Goal: Transaction & Acquisition: Subscribe to service/newsletter

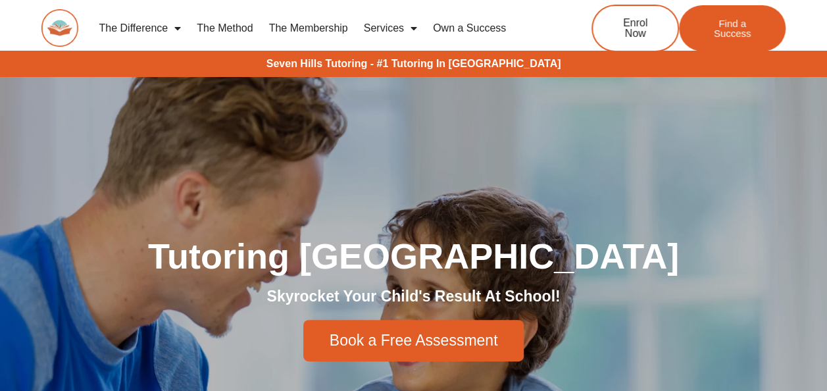
click at [387, 26] on link "Services" at bounding box center [390, 28] width 69 height 30
click at [402, 29] on link "Services" at bounding box center [390, 28] width 69 height 30
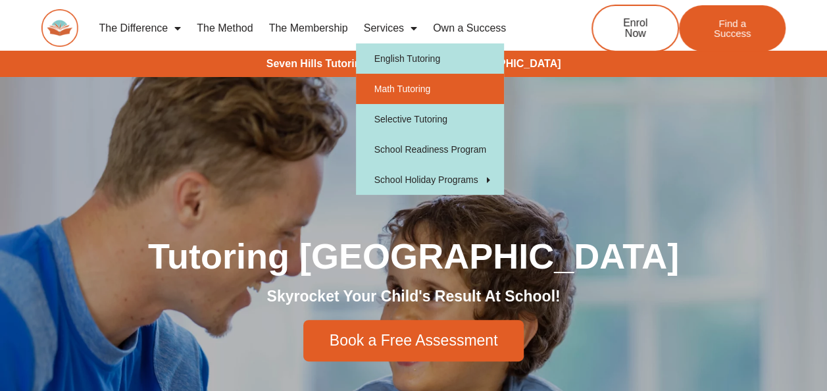
click at [409, 84] on link "Math Tutoring" at bounding box center [430, 89] width 148 height 30
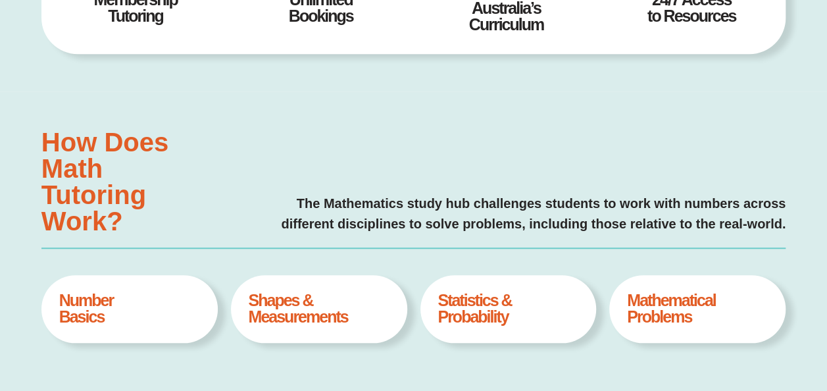
type input "*"
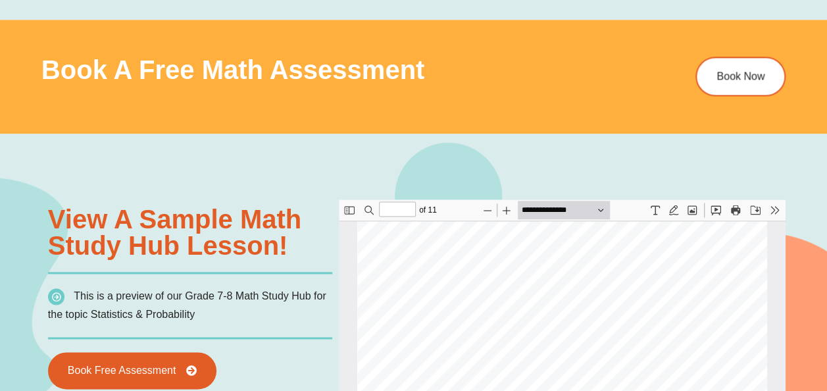
scroll to position [789, 0]
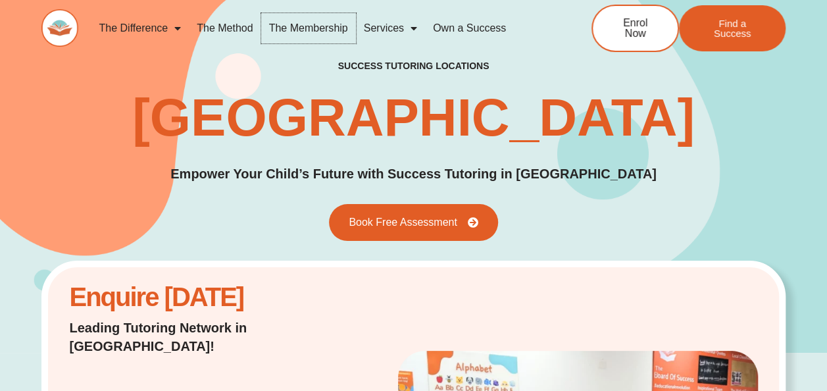
click at [284, 30] on link "The Membership" at bounding box center [308, 28] width 95 height 30
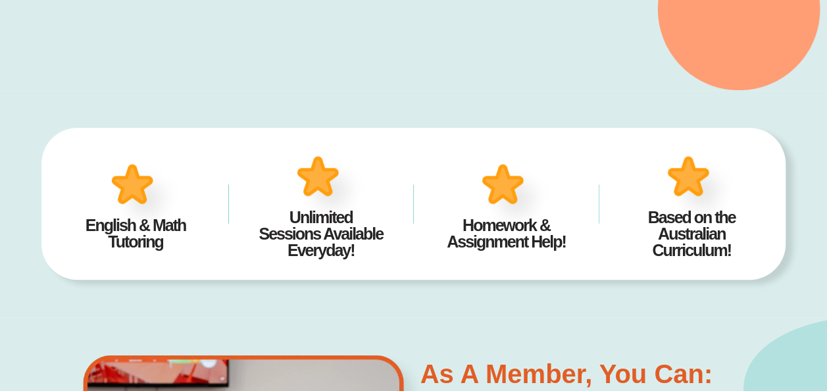
scroll to position [329, 0]
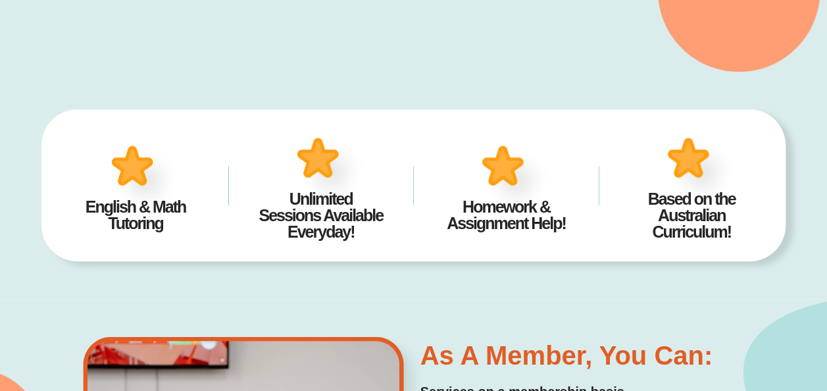
click at [137, 175] on img at bounding box center [146, 179] width 82 height 80
click at [494, 212] on h4 "Homework & Assignment Help!" at bounding box center [505, 215] width 145 height 33
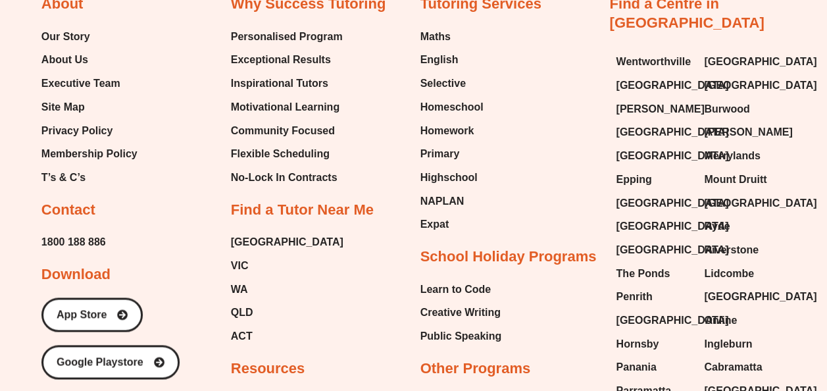
scroll to position [3223, 0]
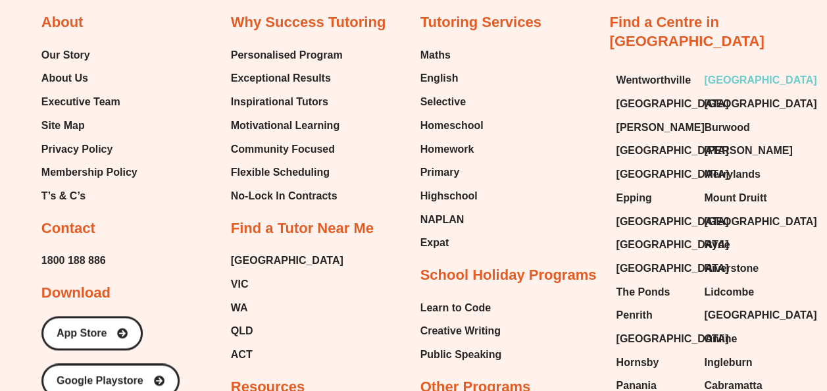
click at [755, 70] on span "[GEOGRAPHIC_DATA]" at bounding box center [760, 80] width 112 height 20
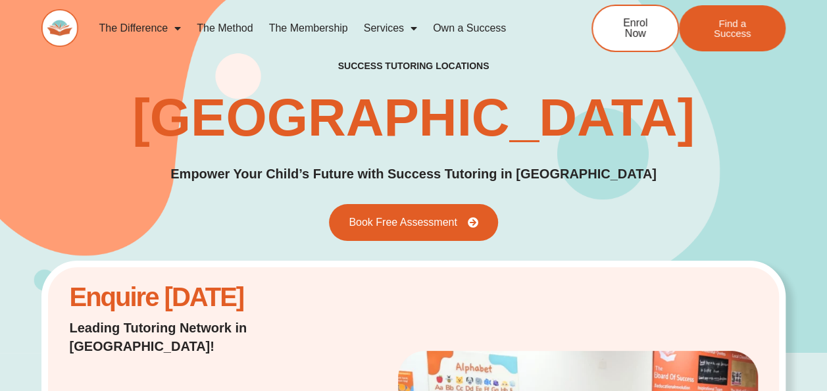
click at [292, 27] on link "The Membership" at bounding box center [308, 28] width 95 height 30
click at [307, 26] on link "The Membership" at bounding box center [308, 28] width 95 height 30
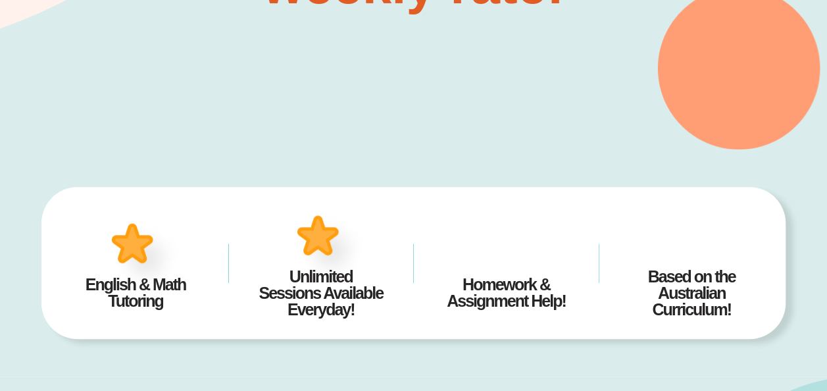
scroll to position [263, 0]
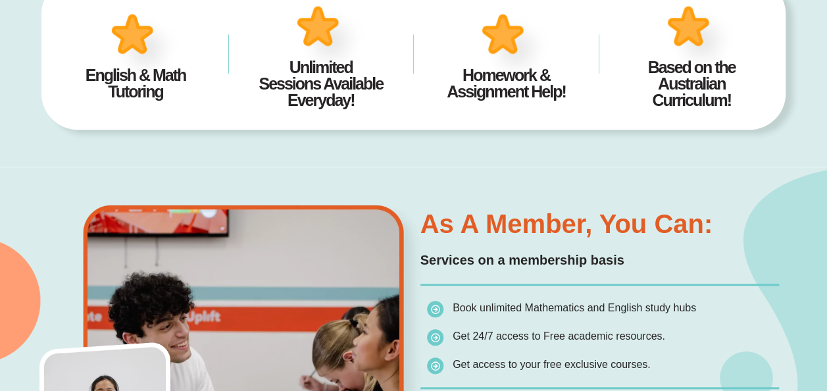
click at [461, 245] on div "As a member, you can: Services on a membership basis Book unlimited Mathematics…" at bounding box center [600, 324] width 372 height 241
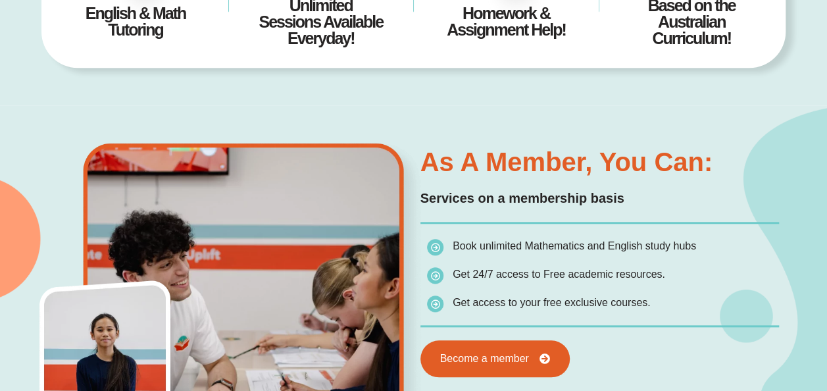
scroll to position [592, 0]
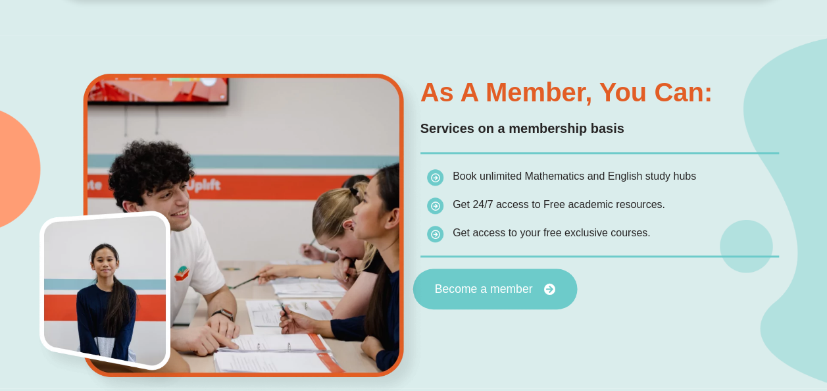
click at [489, 288] on span "Become a member" at bounding box center [483, 290] width 98 height 12
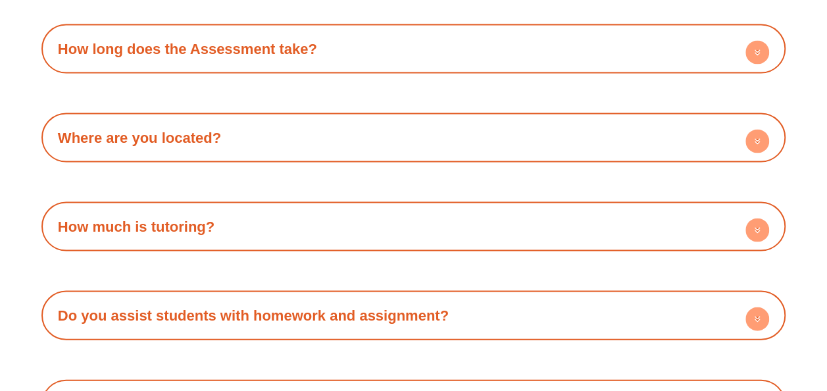
scroll to position [3749, 0]
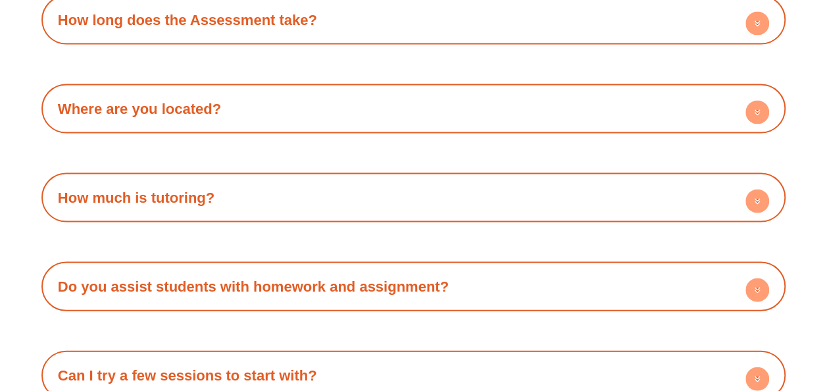
click at [505, 192] on div "How much is tutoring?" at bounding box center [413, 198] width 731 height 36
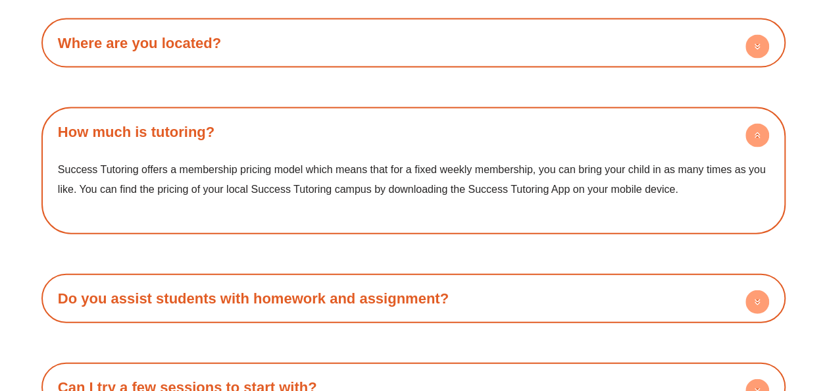
scroll to position [3881, 0]
